Goal: Task Accomplishment & Management: Manage account settings

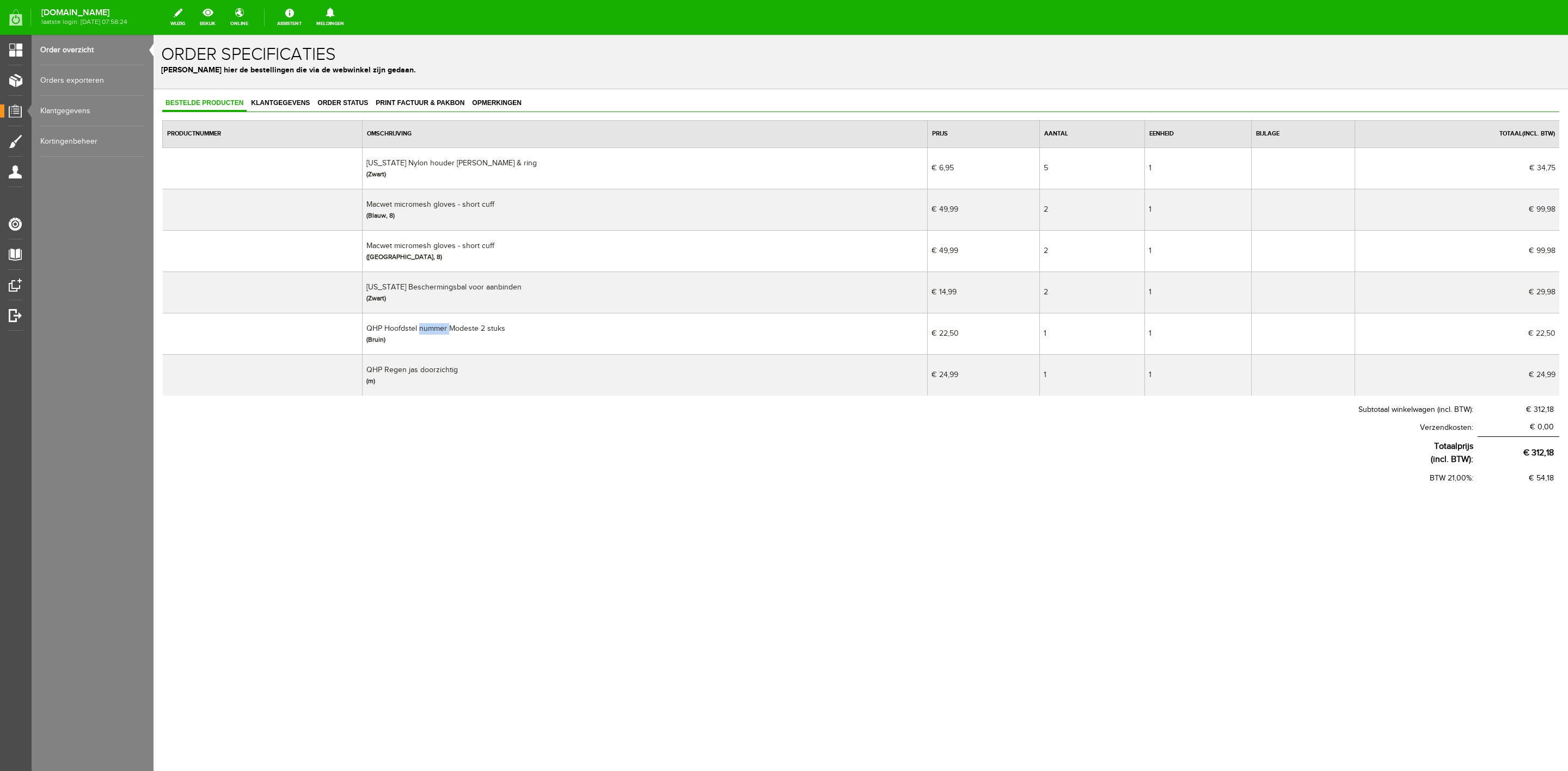
click at [449, 330] on td "QHP Hoofdstel nummer Modeste 2 stuks (Bruin)" at bounding box center [645, 333] width 565 height 41
copy td "QHP Hoofdstel nummer Modeste 2 stuks"
click at [257, 96] on link "Klantgegevens" at bounding box center [280, 103] width 65 height 16
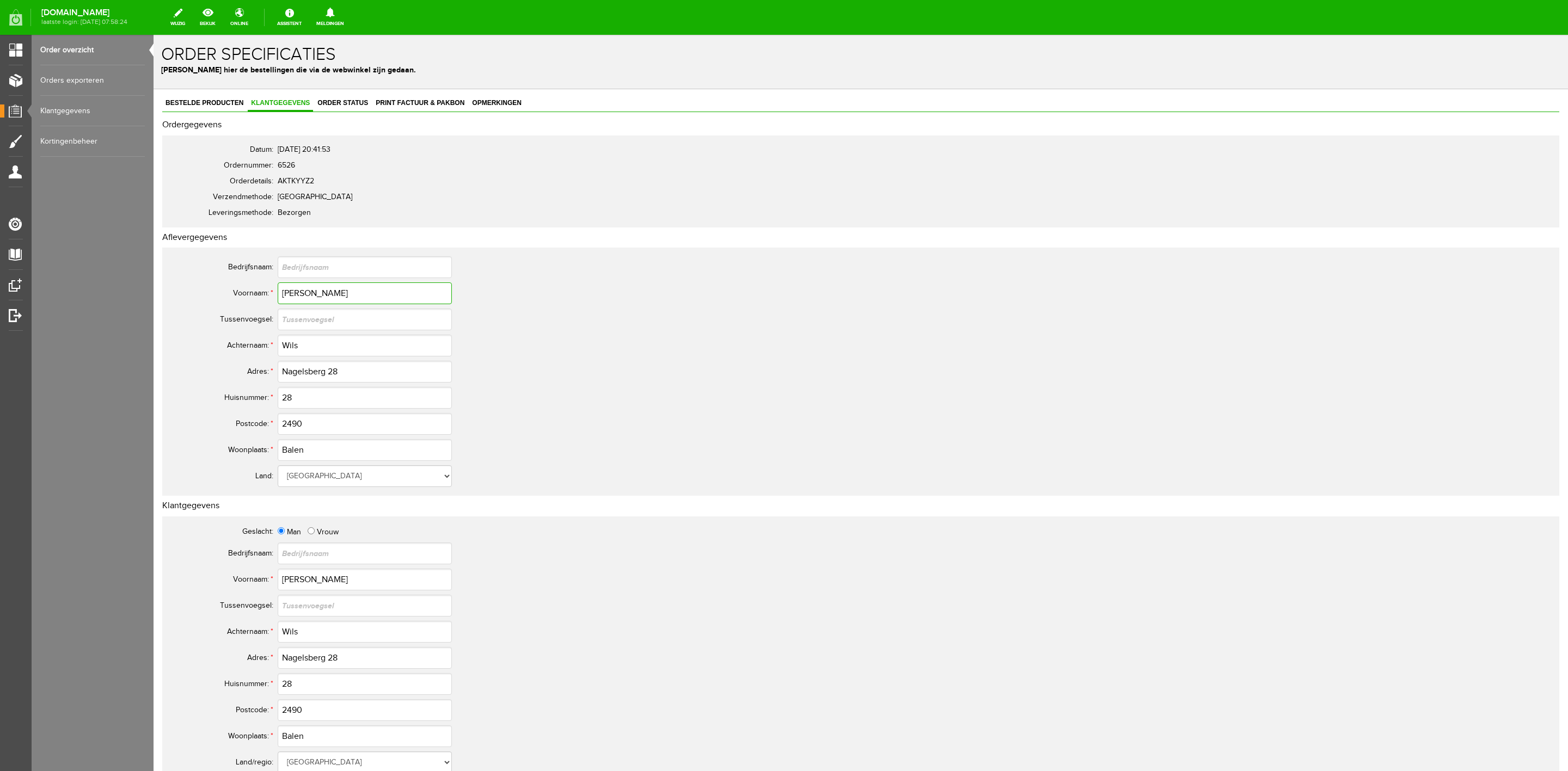
click at [296, 297] on input "[PERSON_NAME]" at bounding box center [365, 293] width 174 height 22
click at [285, 344] on input "Wils" at bounding box center [365, 346] width 174 height 22
click at [321, 371] on input "Nagelsberg 28" at bounding box center [365, 372] width 174 height 22
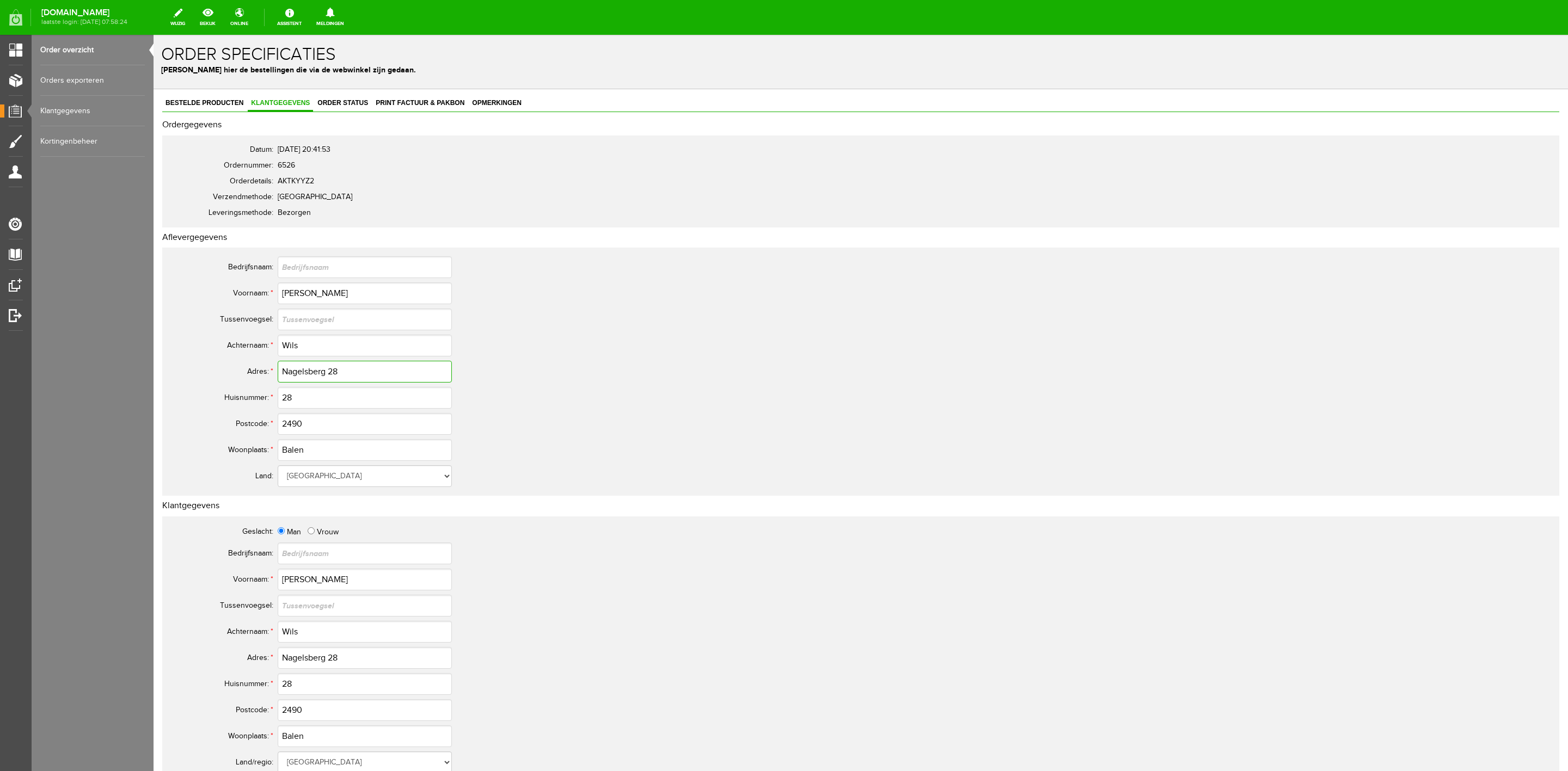
click at [321, 371] on input "Nagelsberg 28" at bounding box center [365, 372] width 174 height 22
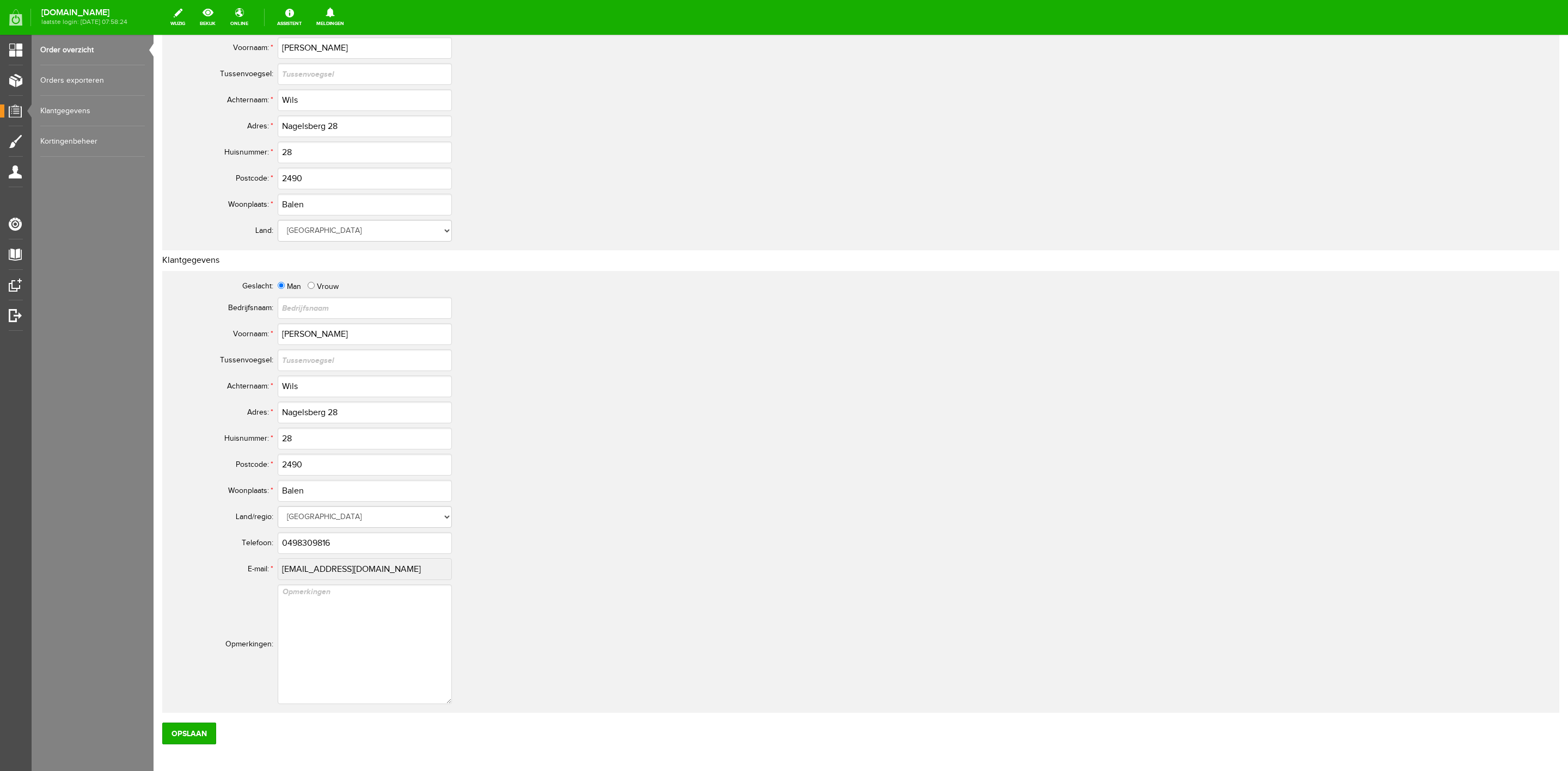
scroll to position [299, 0]
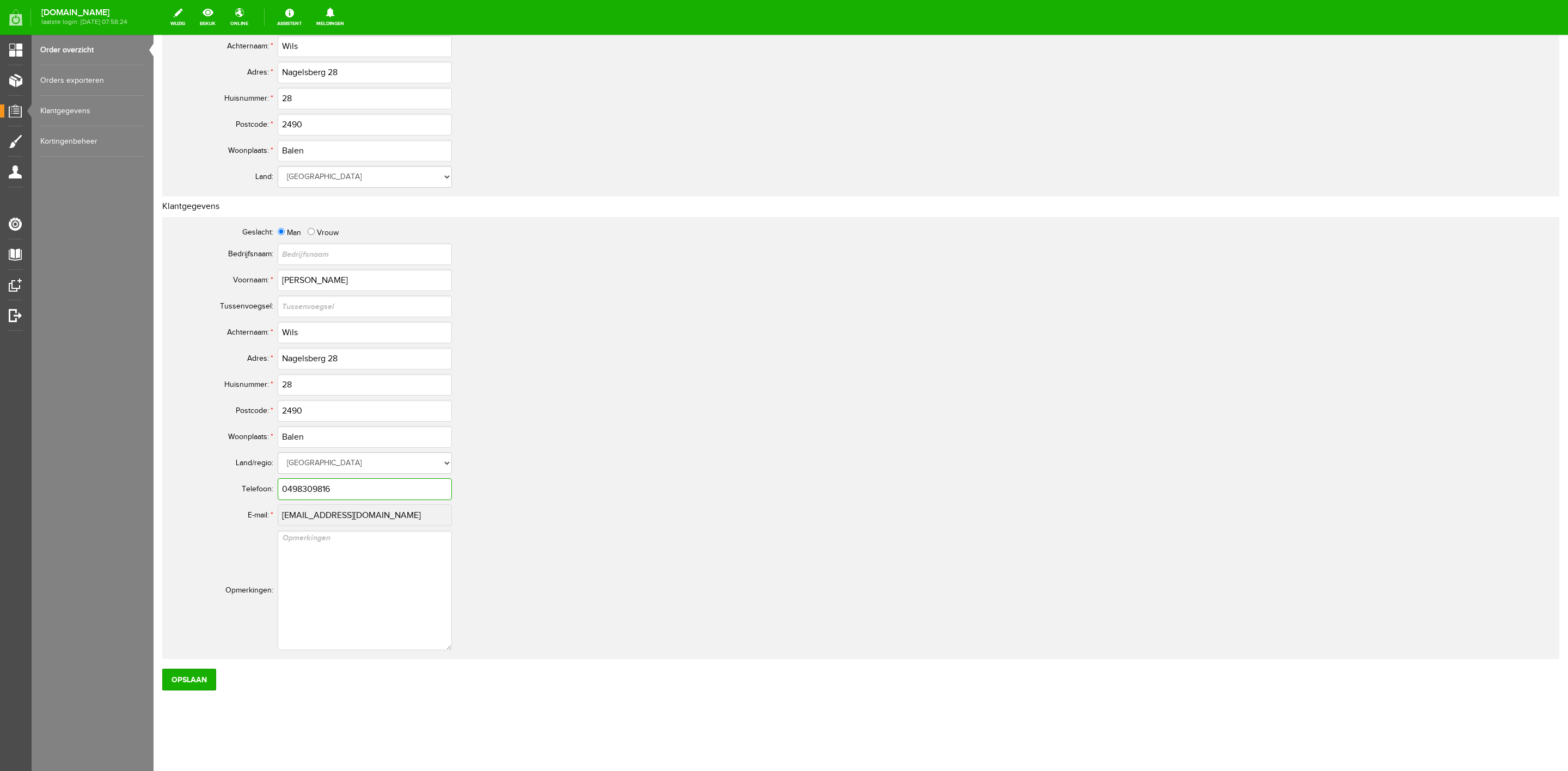
click at [306, 489] on input "0498309816" at bounding box center [365, 489] width 174 height 22
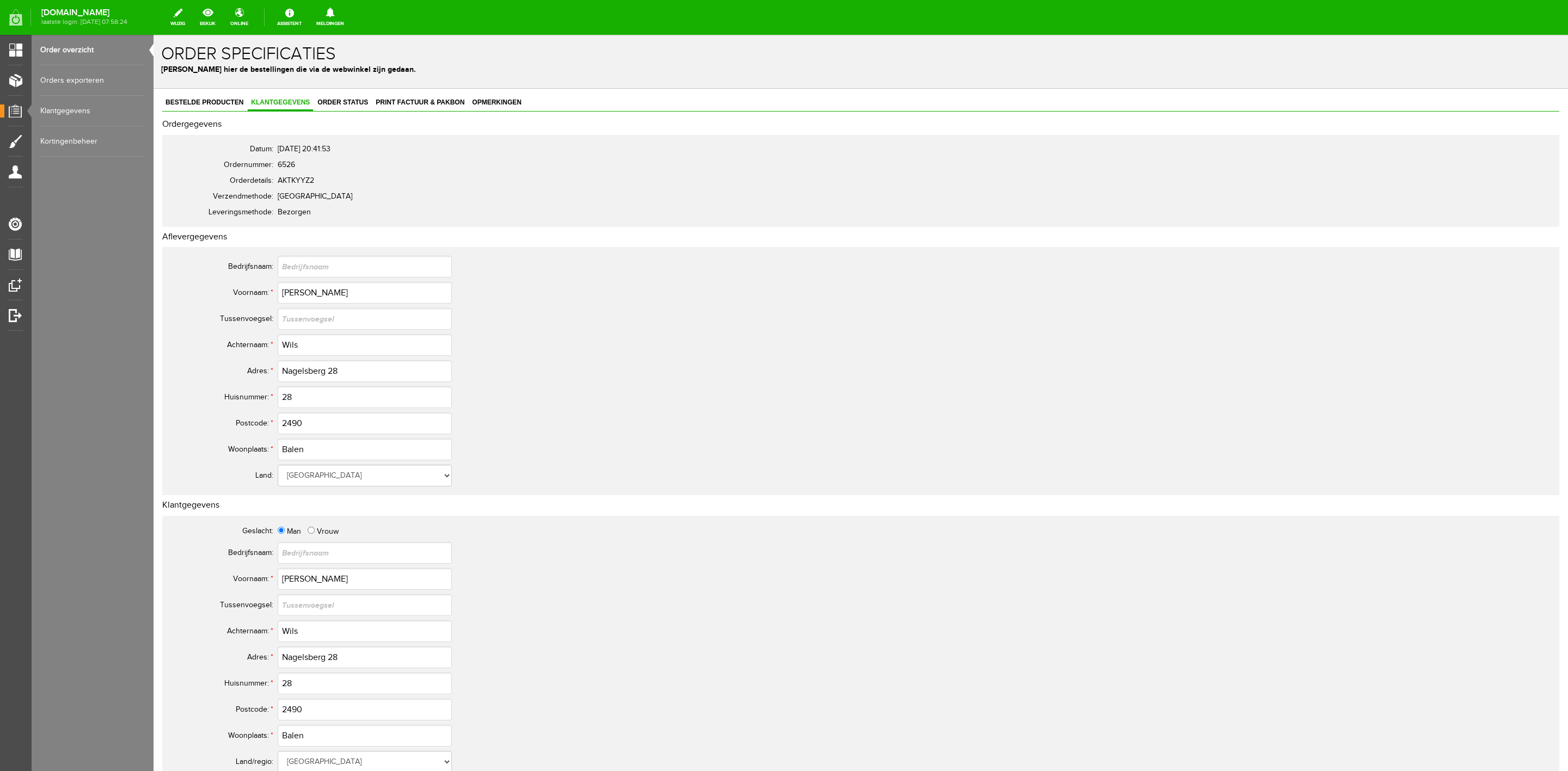
scroll to position [0, 0]
click at [322, 108] on link "Order status" at bounding box center [343, 103] width 57 height 16
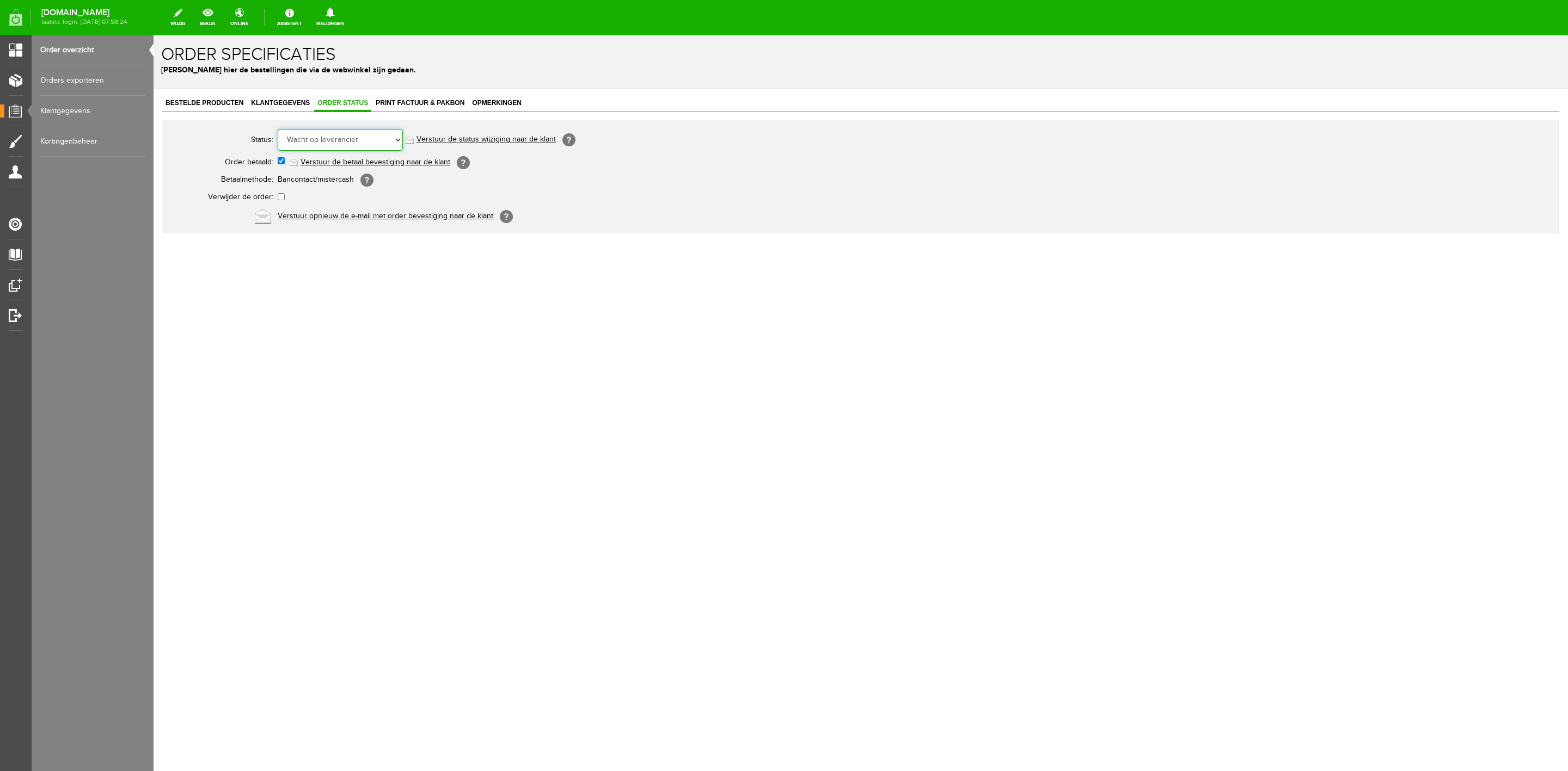
click at [330, 142] on select "Order niet afgerond Nieuw Order in behandeling Wacht op leverancier Wacht op be…" at bounding box center [340, 140] width 125 height 22
select select "5"
click at [278, 129] on select "Order niet afgerond Nieuw Order in behandeling Wacht op leverancier Wacht op be…" at bounding box center [340, 140] width 125 height 22
click at [456, 139] on link "Verstuur de status wijziging naar de klant" at bounding box center [486, 140] width 139 height 9
